Goal: Information Seeking & Learning: Find specific fact

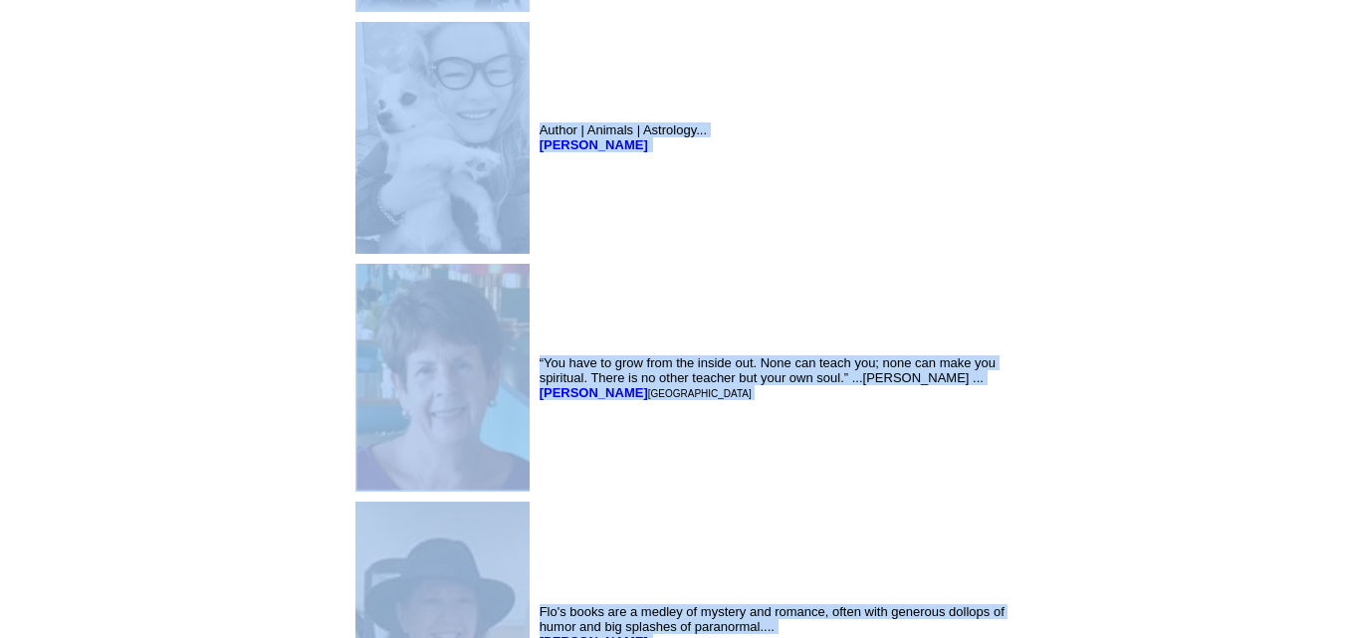
scroll to position [10107, 0]
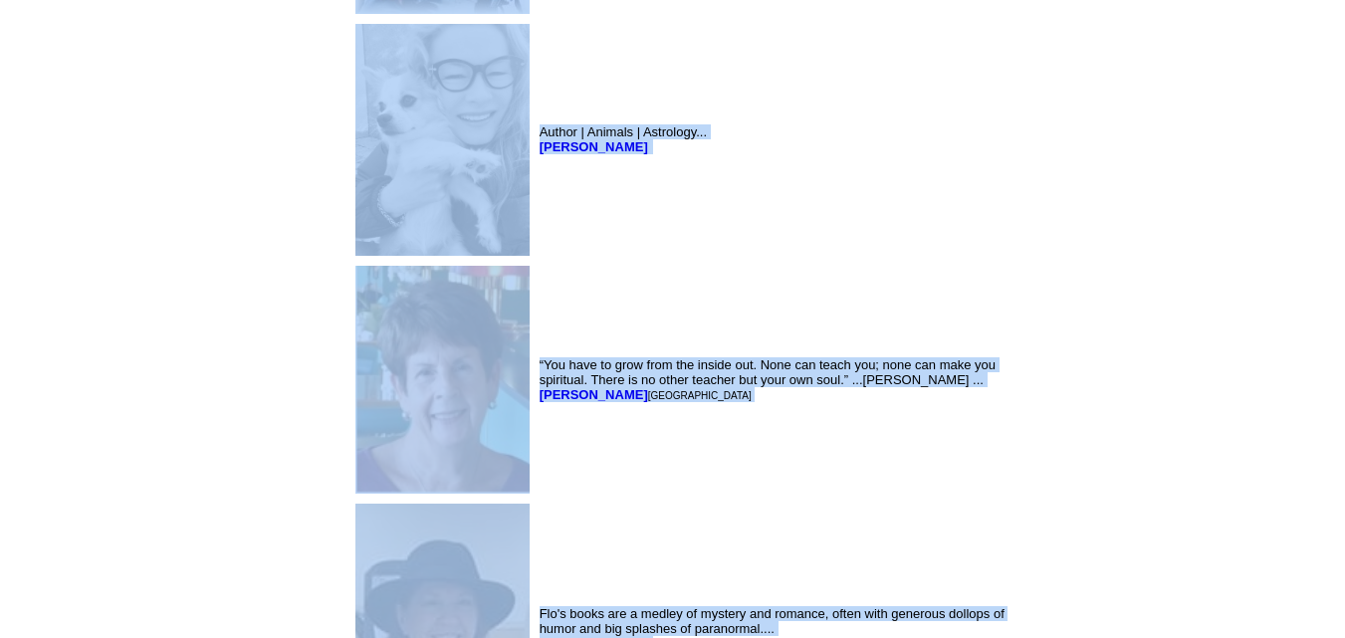
click at [536, 293] on td "“You have to grow from the inside out. None can teach you; none can make you sp…" at bounding box center [775, 380] width 478 height 236
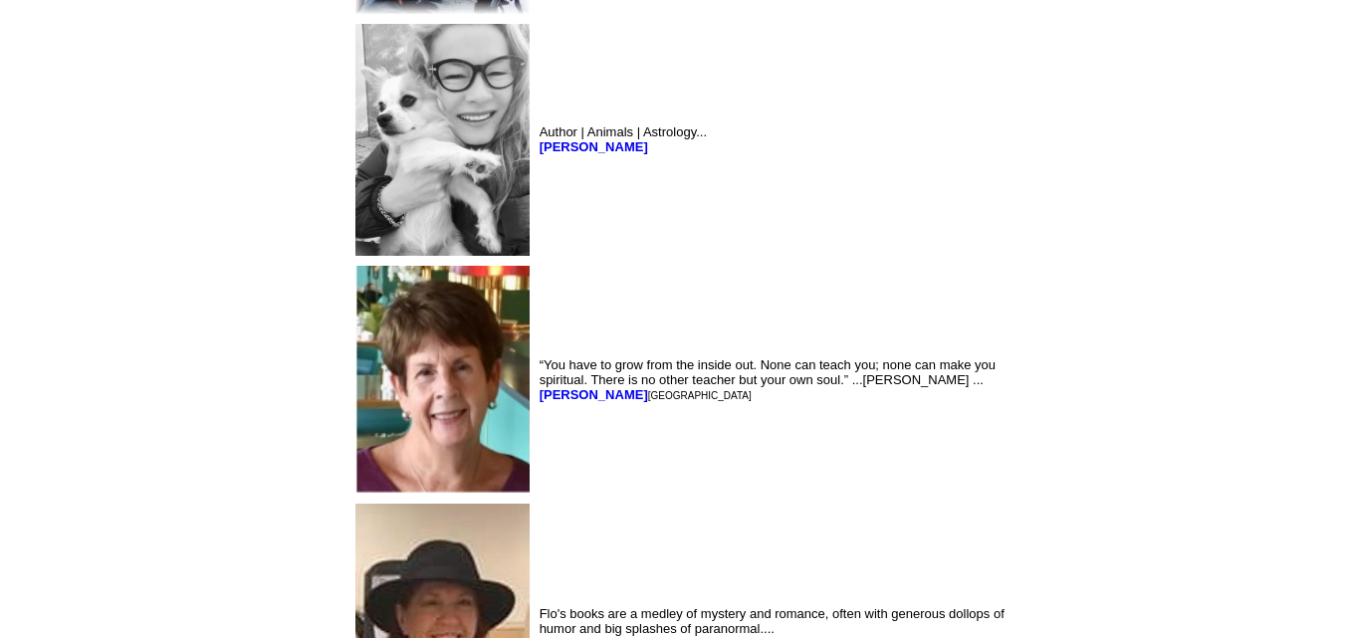
scroll to position [10370, 0]
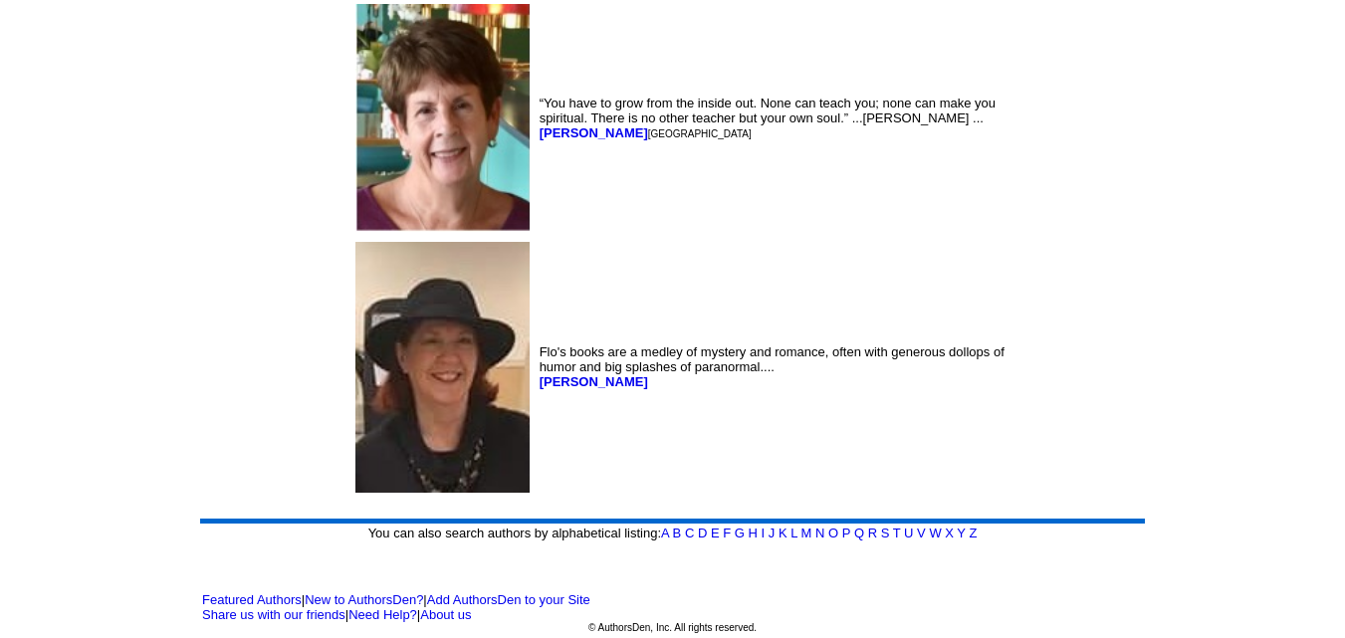
click at [536, 201] on td "“You have to grow from the inside out. None can teach you; none can make you sp…" at bounding box center [775, 118] width 478 height 236
drag, startPoint x: 469, startPoint y: 134, endPoint x: 380, endPoint y: 143, distance: 89.1
click at [536, 143] on td "“You have to grow from the inside out. None can teach you; none can make you sp…" at bounding box center [775, 118] width 478 height 236
copy font "[PERSON_NAME]"
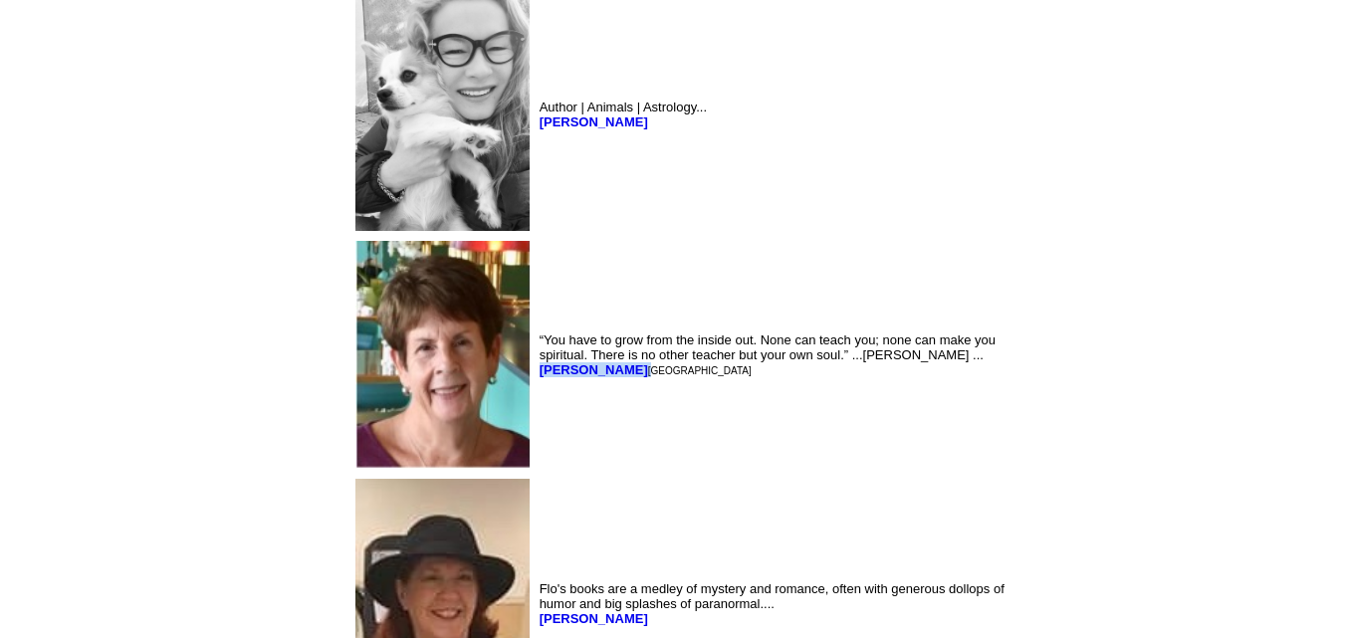
scroll to position [10117, 0]
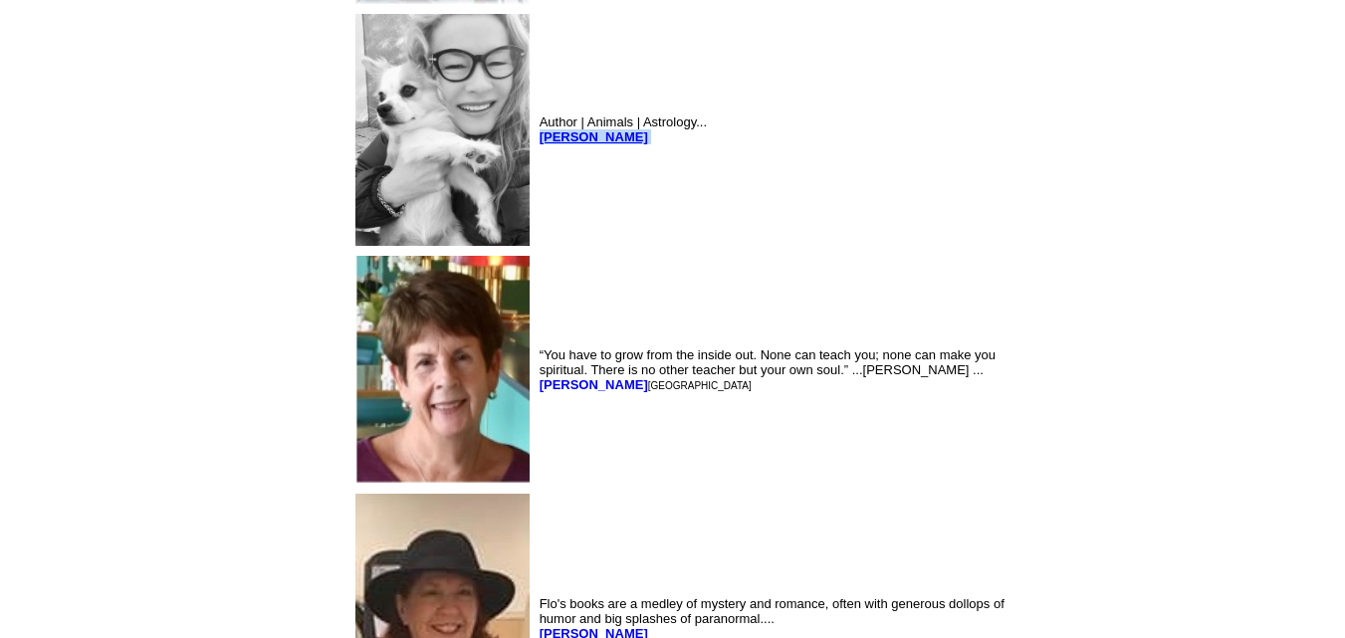
drag, startPoint x: 452, startPoint y: 140, endPoint x: 382, endPoint y: 141, distance: 69.7
click at [536, 141] on td "Author | Animals | Astrology... [PERSON_NAME]" at bounding box center [775, 130] width 478 height 240
copy font "[PERSON_NAME]"
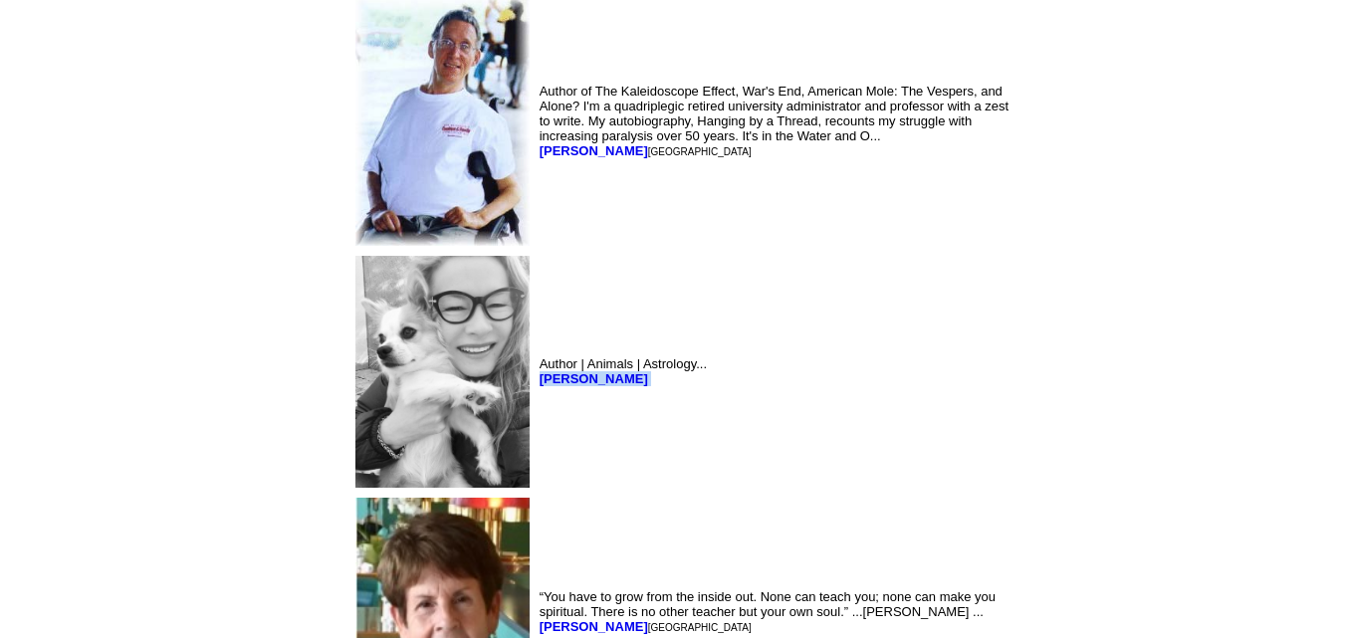
scroll to position [9869, 0]
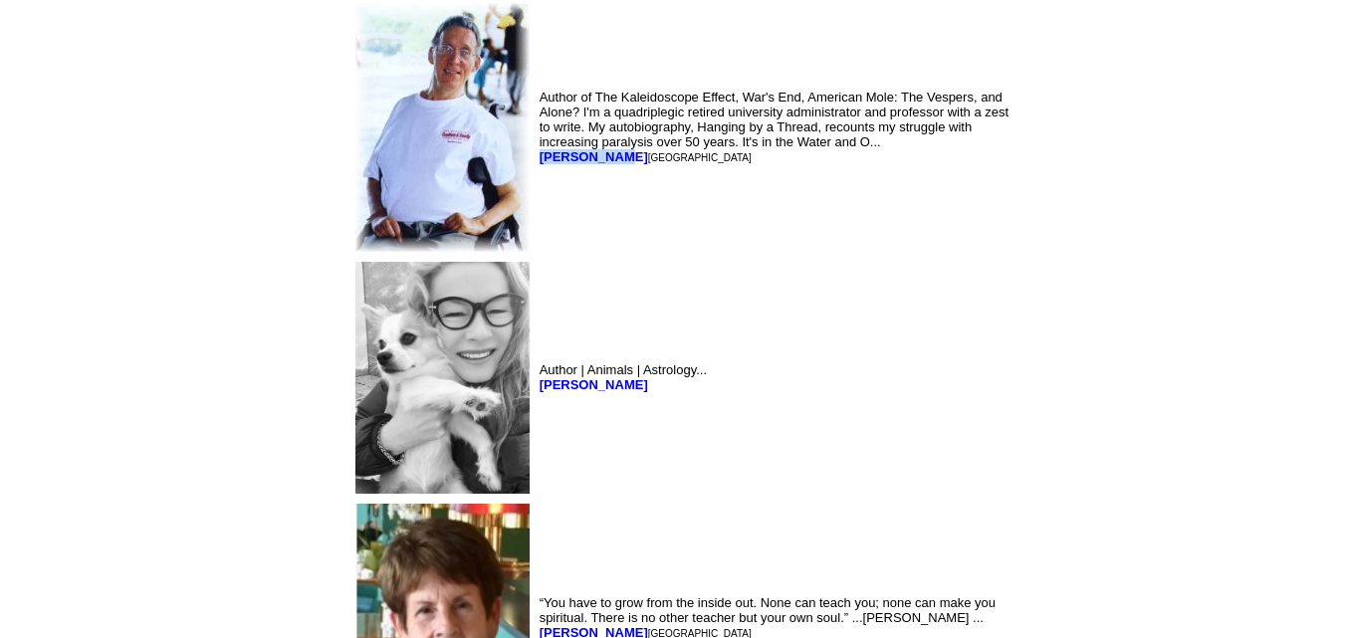
drag, startPoint x: 453, startPoint y: 155, endPoint x: 384, endPoint y: 176, distance: 71.8
click at [536, 176] on td "Author of The Kaleidoscope Effect, War's End, American Mole: The Vespers, and A…" at bounding box center [775, 127] width 478 height 257
copy b "[PERSON_NAME]"
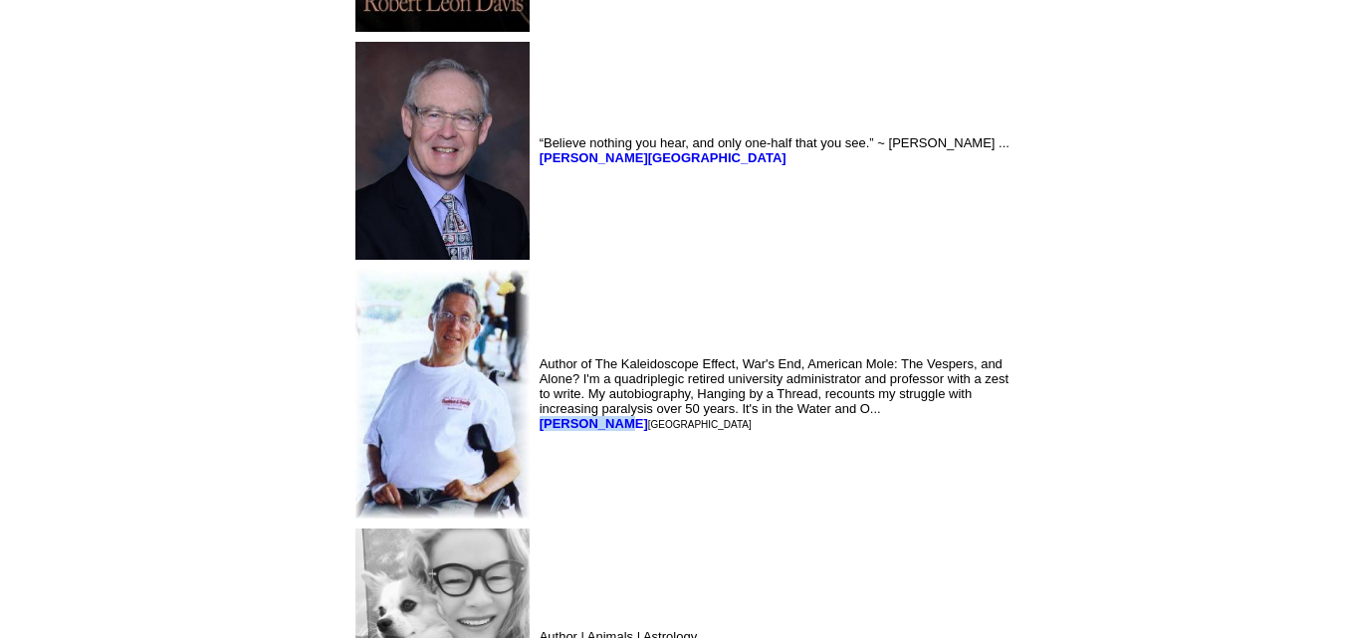
scroll to position [9601, 0]
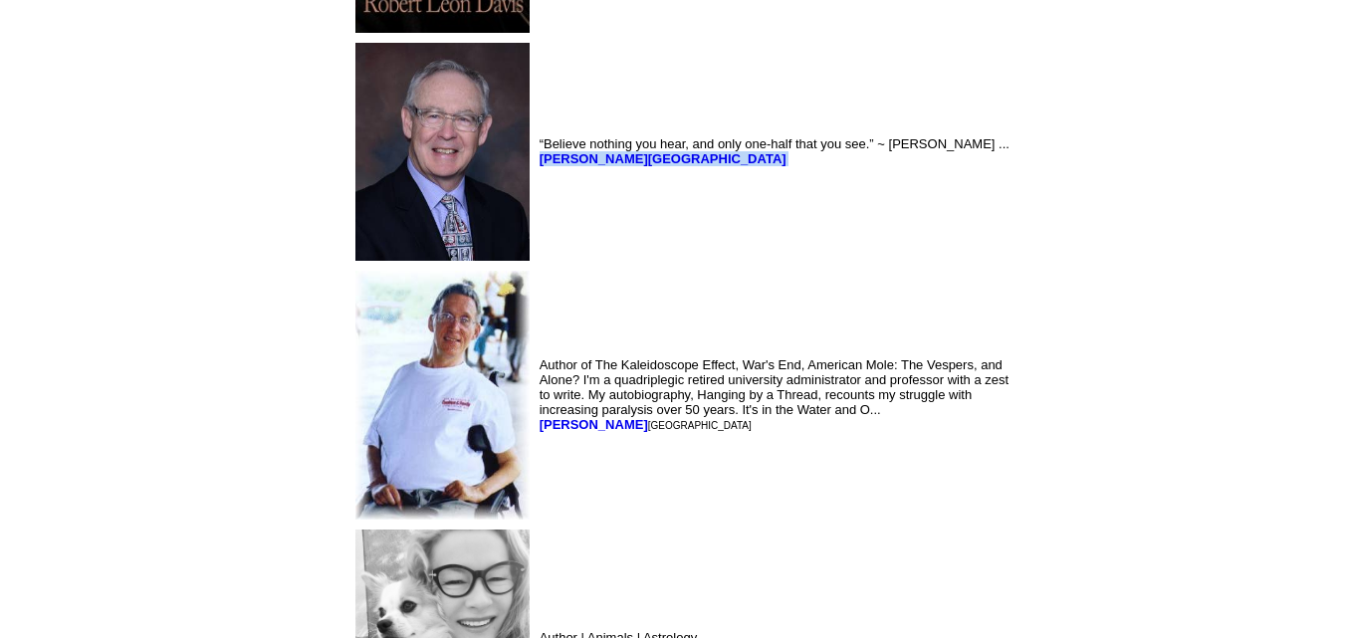
drag, startPoint x: 466, startPoint y: 164, endPoint x: 377, endPoint y: 173, distance: 89.1
click at [536, 173] on td "“Believe nothing you hear, and only one-half that you see.” ~ [PERSON_NAME] ...…" at bounding box center [775, 152] width 478 height 226
copy font "[PERSON_NAME][GEOGRAPHIC_DATA]"
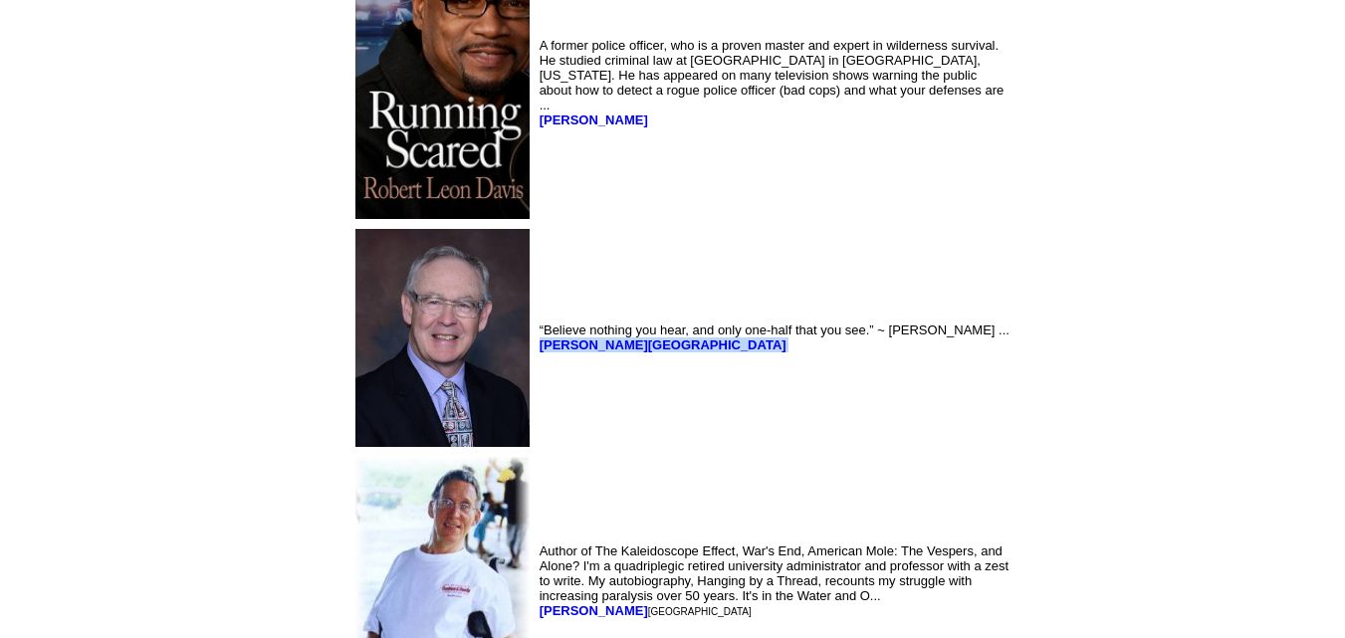
scroll to position [9413, 0]
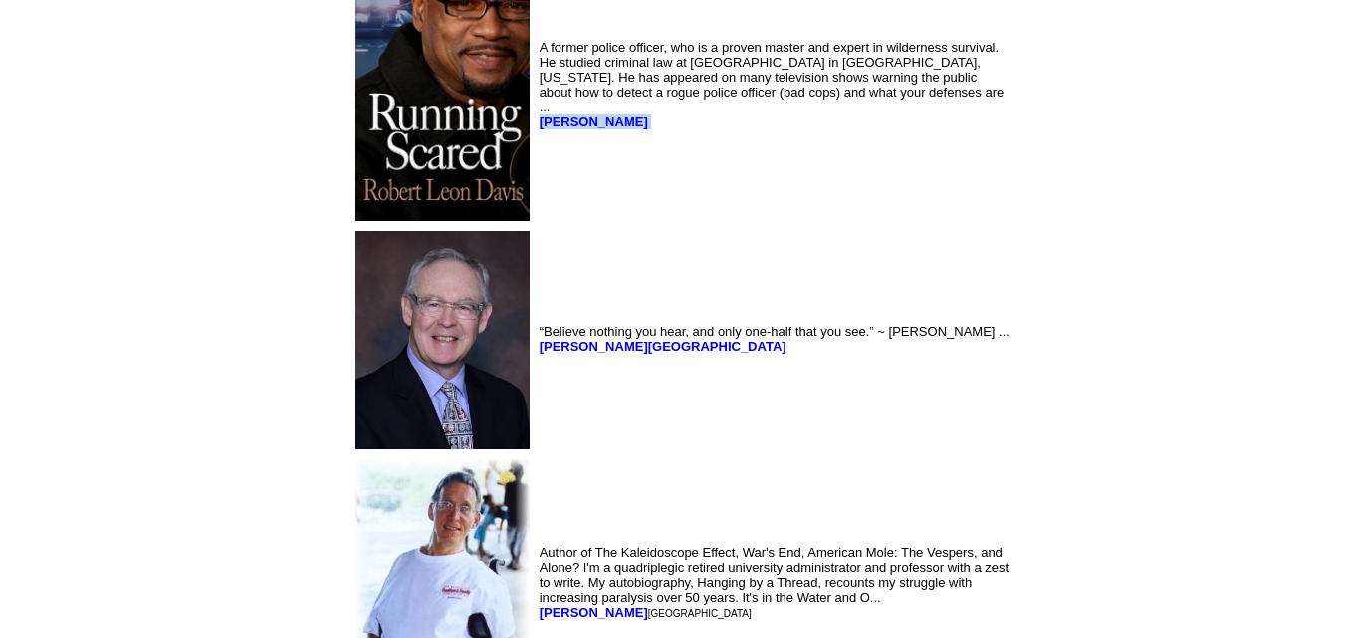
drag, startPoint x: 469, startPoint y: 113, endPoint x: 383, endPoint y: 125, distance: 86.6
click at [536, 125] on td "A former police officer, who is a proven master and expert in wilderness surviv…" at bounding box center [775, 84] width 478 height 282
copy font "[PERSON_NAME]"
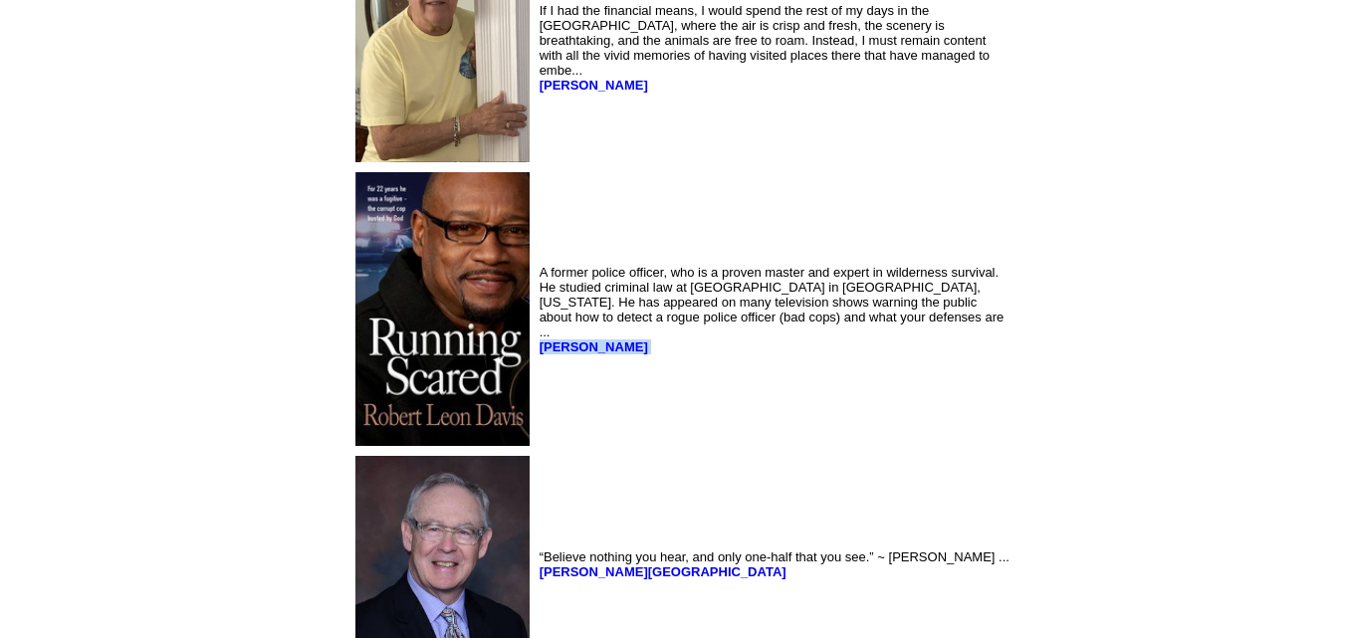
scroll to position [9175, 0]
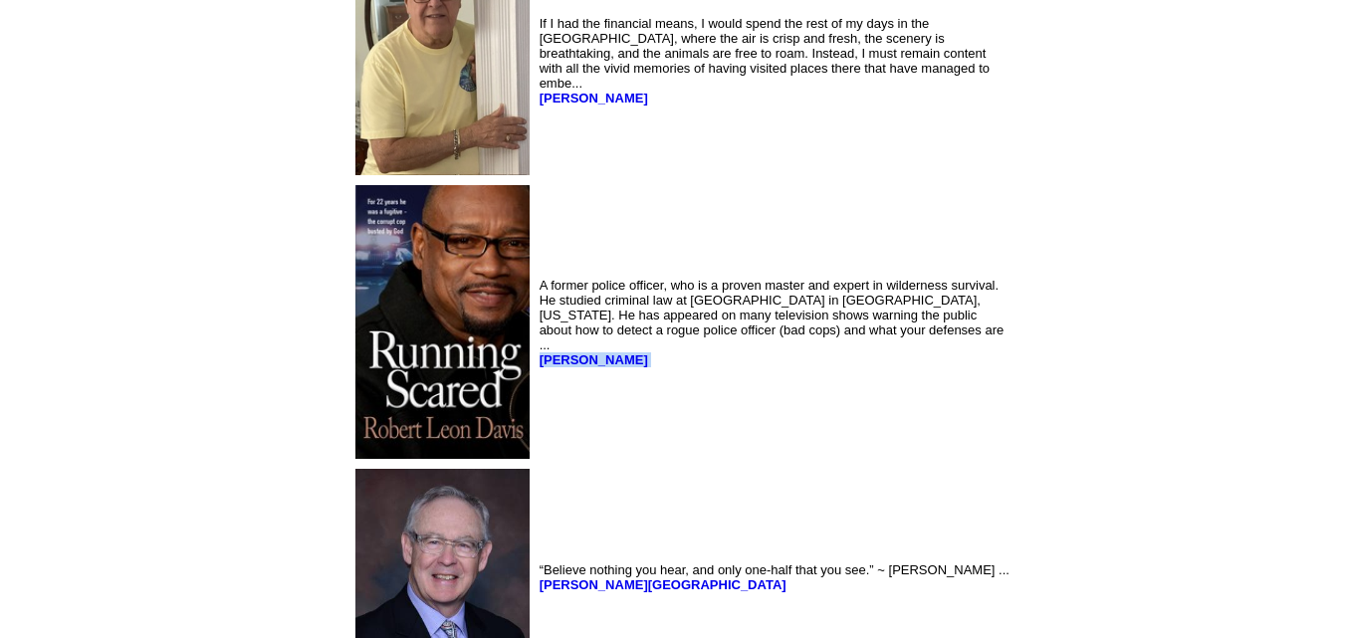
drag, startPoint x: 486, startPoint y: 87, endPoint x: 376, endPoint y: 88, distance: 109.6
click at [536, 88] on td "If I had the financial means, I would spend the rest of my days in the [GEOGRAP…" at bounding box center [775, 60] width 478 height 237
copy b "[PERSON_NAME]"
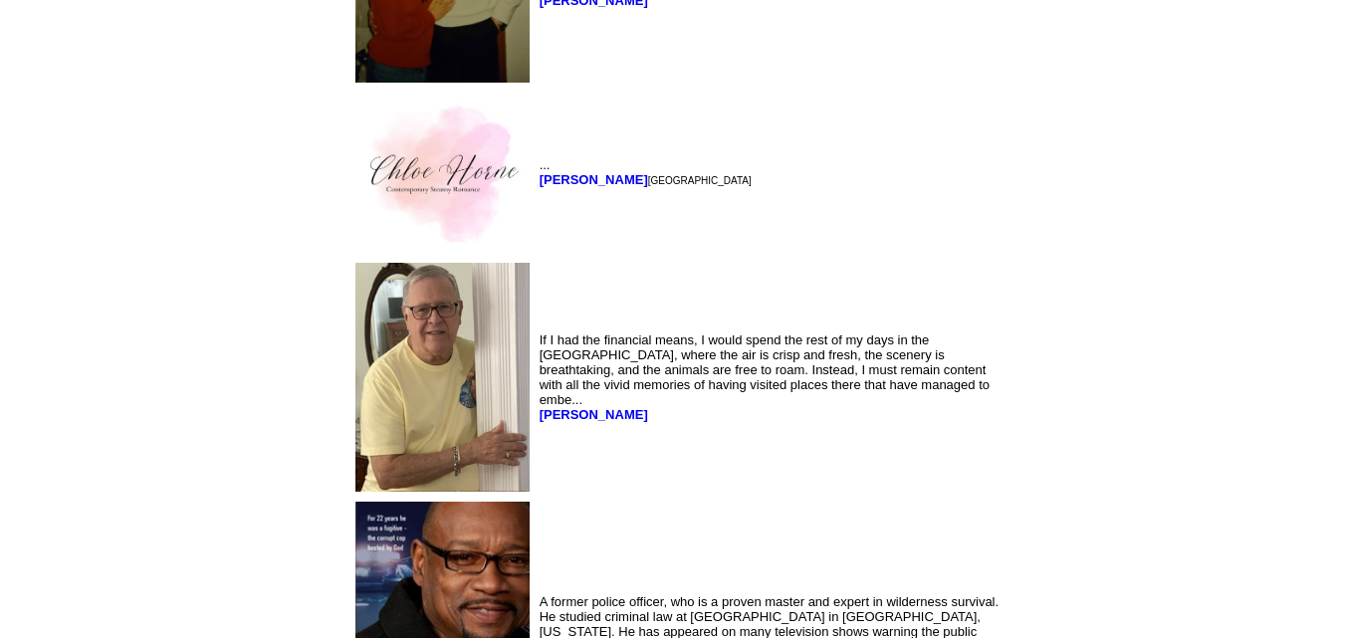
scroll to position [8856, 0]
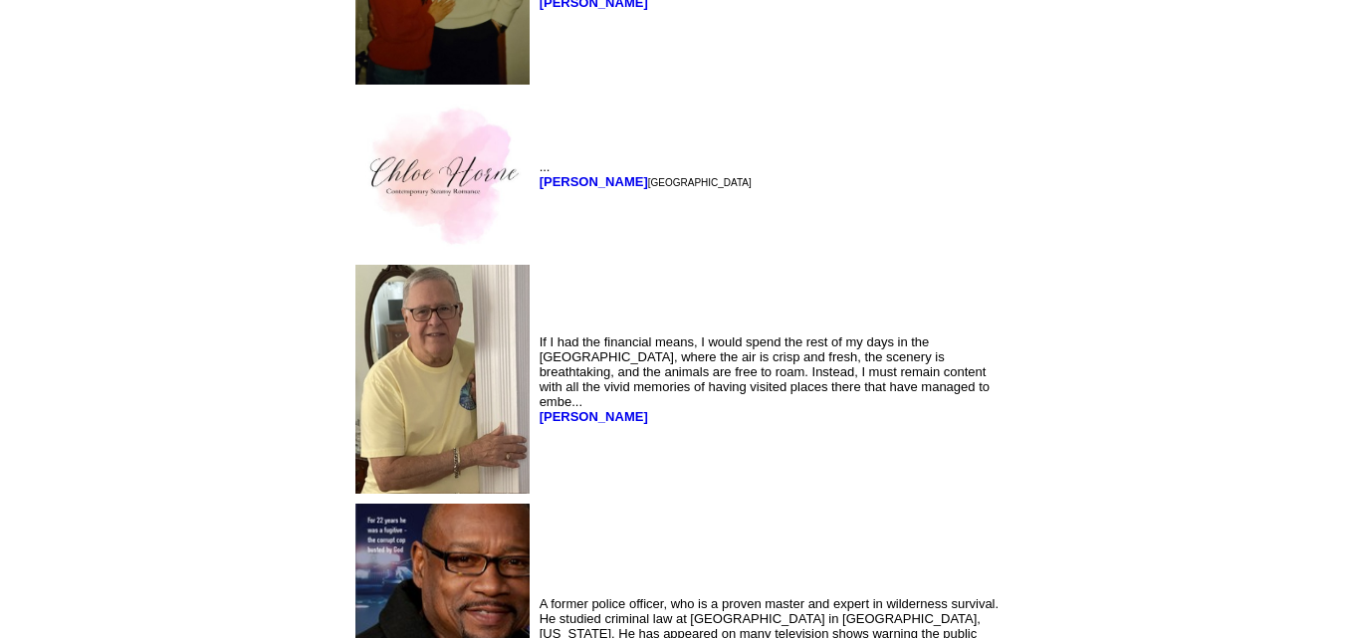
click at [540, 368] on font "If I had the financial means, I would spend the rest of my days in the [GEOGRAP…" at bounding box center [765, 380] width 450 height 90
click at [885, 492] on td "If I had the financial means, I would spend the rest of my days in the [GEOGRAP…" at bounding box center [775, 379] width 478 height 237
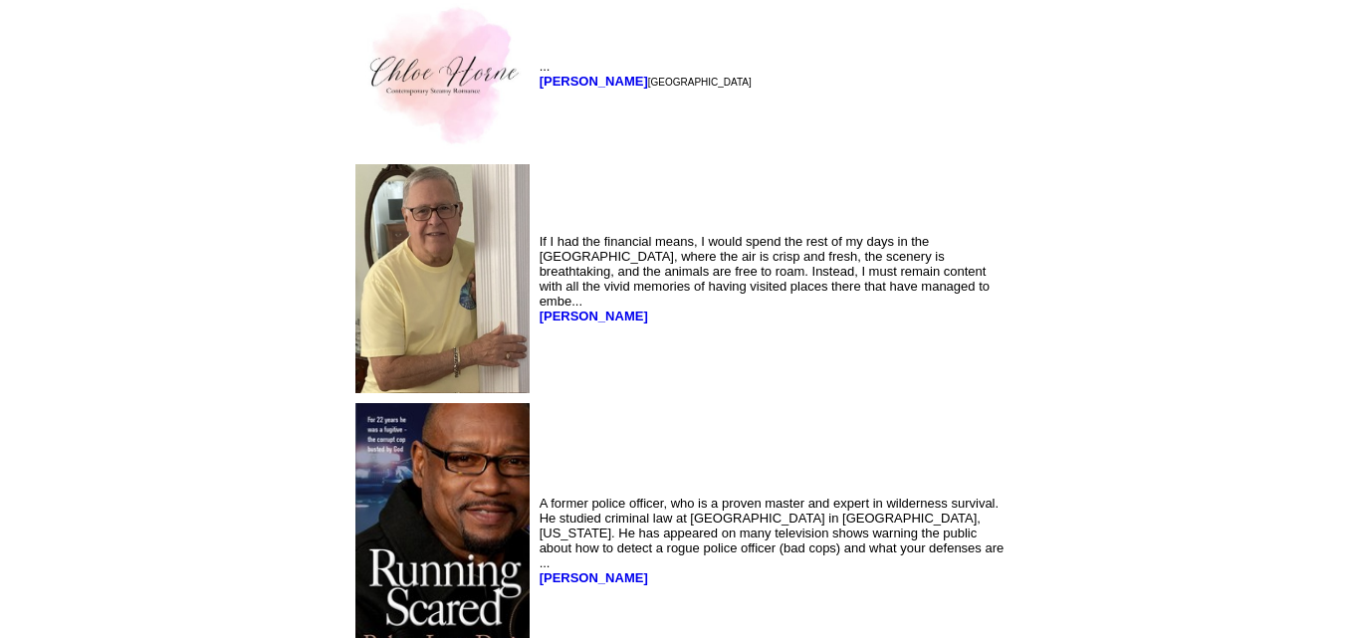
scroll to position [8949, 0]
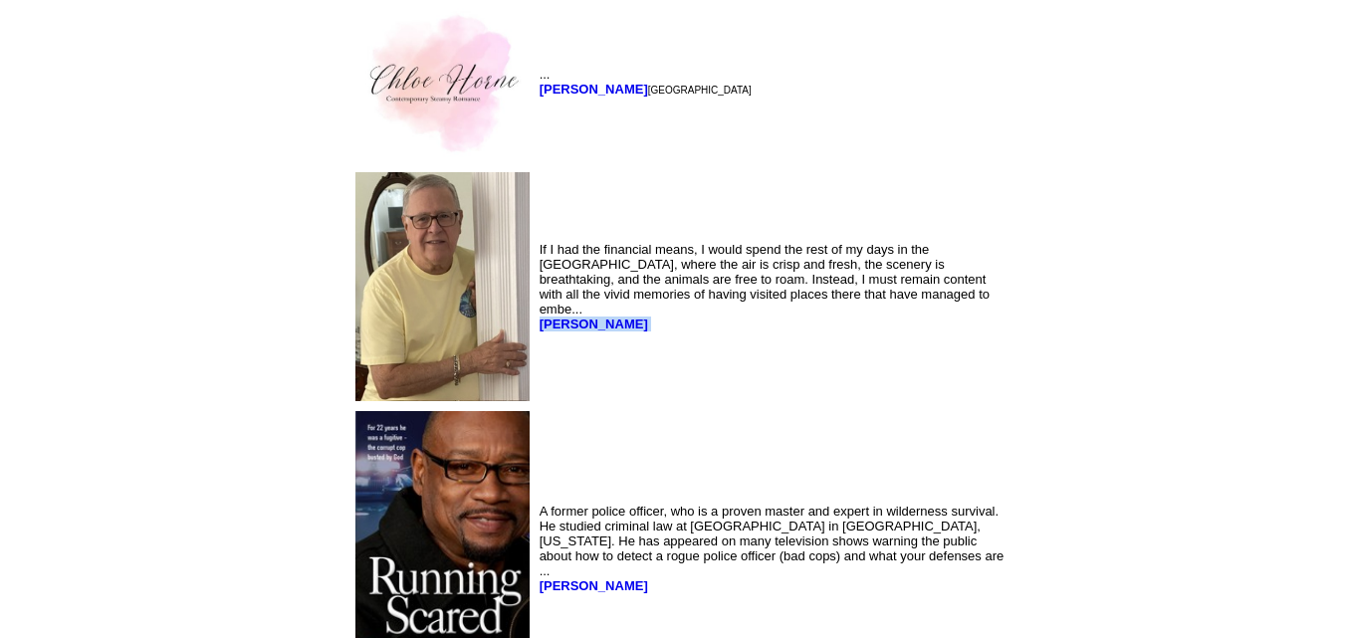
drag, startPoint x: 491, startPoint y: 315, endPoint x: 379, endPoint y: 317, distance: 111.6
click at [536, 317] on td "If I had the financial means, I would spend the rest of my days in the [GEOGRAP…" at bounding box center [775, 286] width 478 height 237
copy font "[PERSON_NAME]"
